Goal: Register for event/course

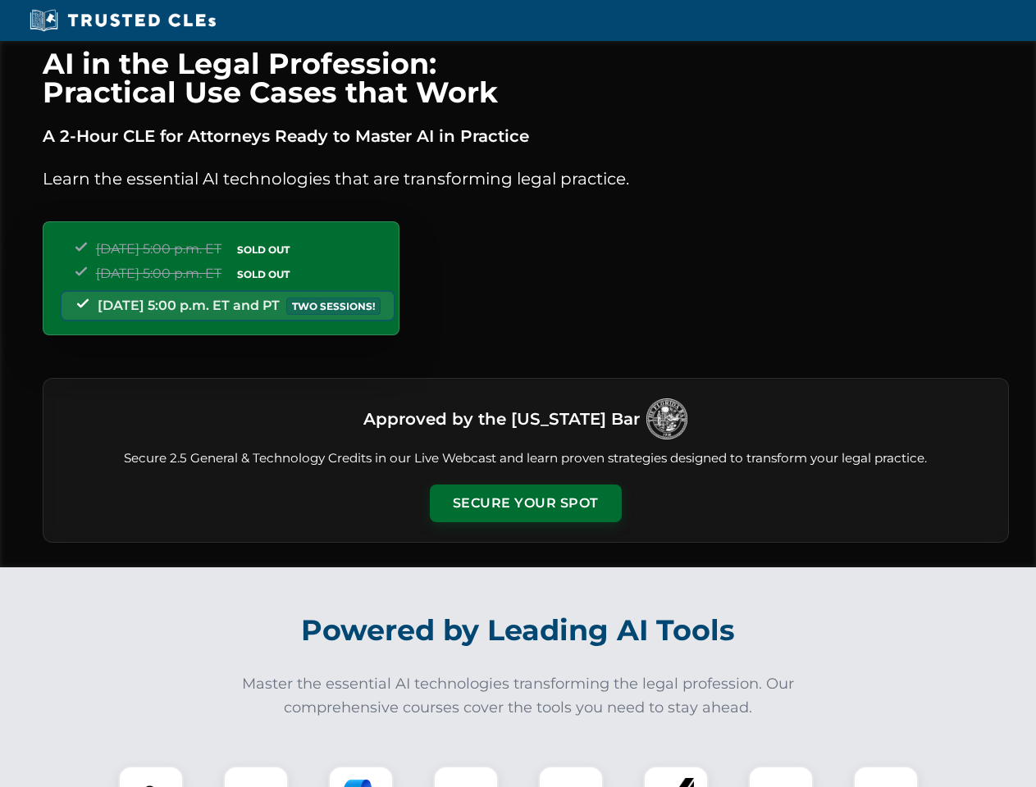
click at [525, 503] on button "Secure Your Spot" at bounding box center [526, 504] width 192 height 38
click at [151, 777] on img at bounding box center [151, 799] width 48 height 48
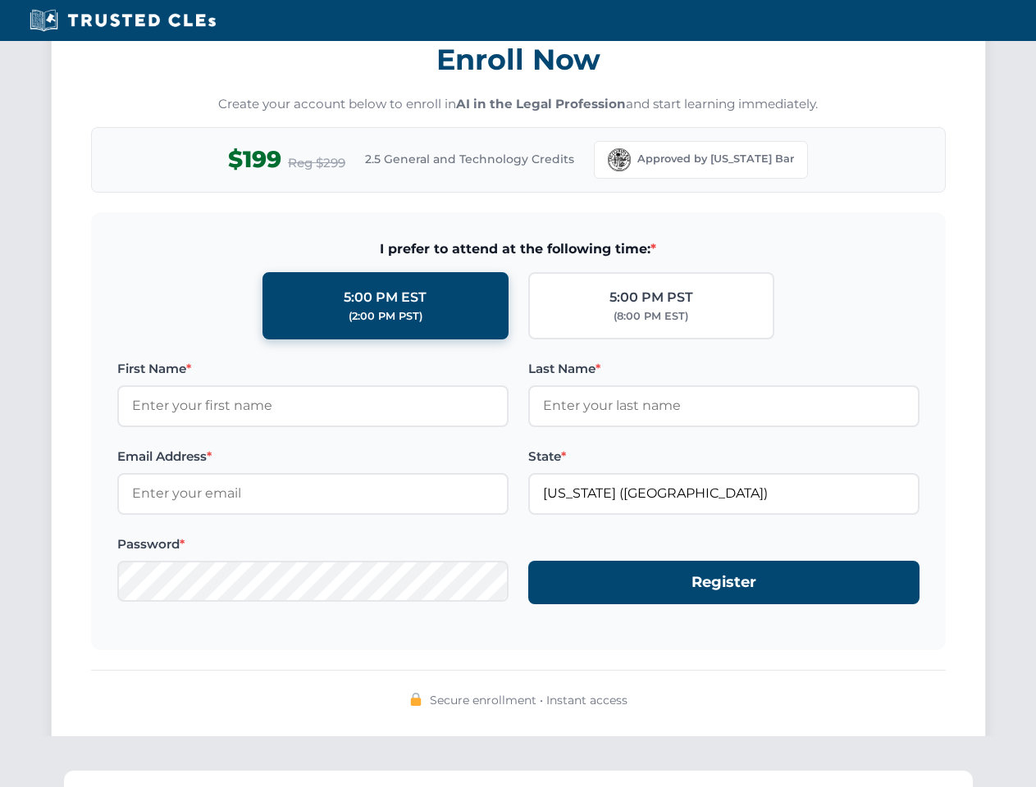
scroll to position [1610, 0]
